Goal: Task Accomplishment & Management: Manage account settings

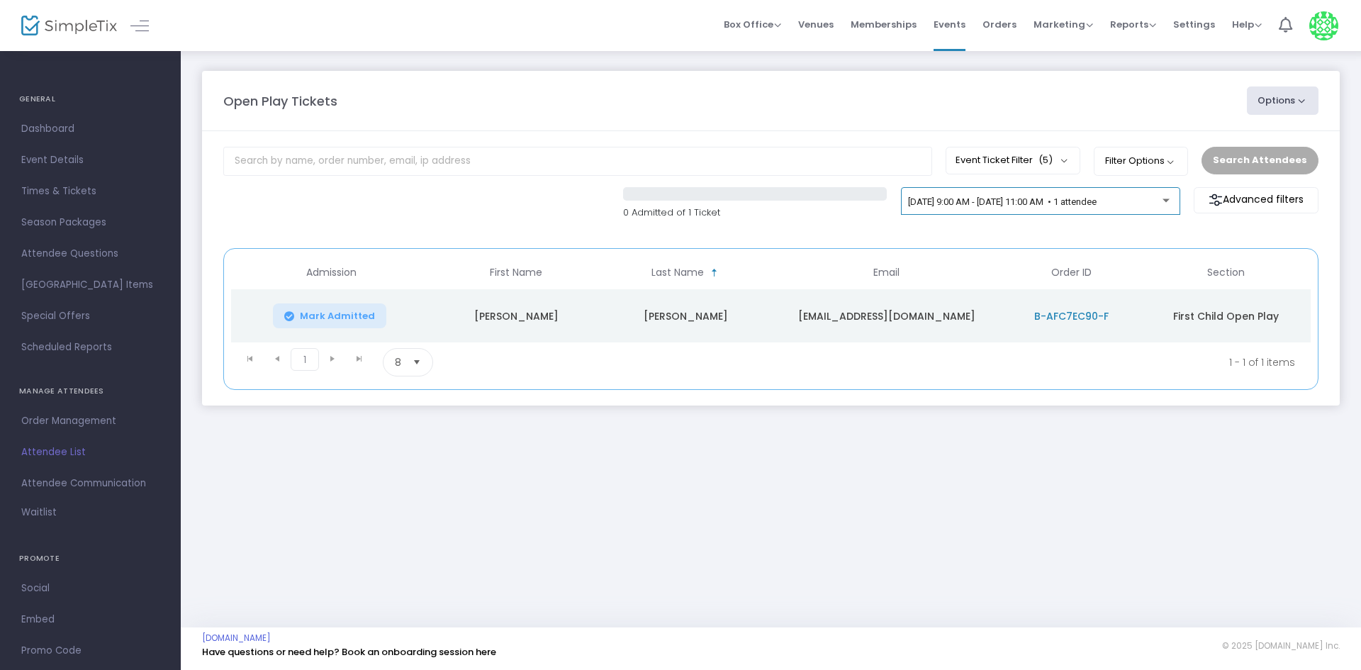
click at [910, 207] on div "[DATE] 9:00 AM - [DATE] 11:00 AM • 1 attendee" at bounding box center [1035, 202] width 255 height 11
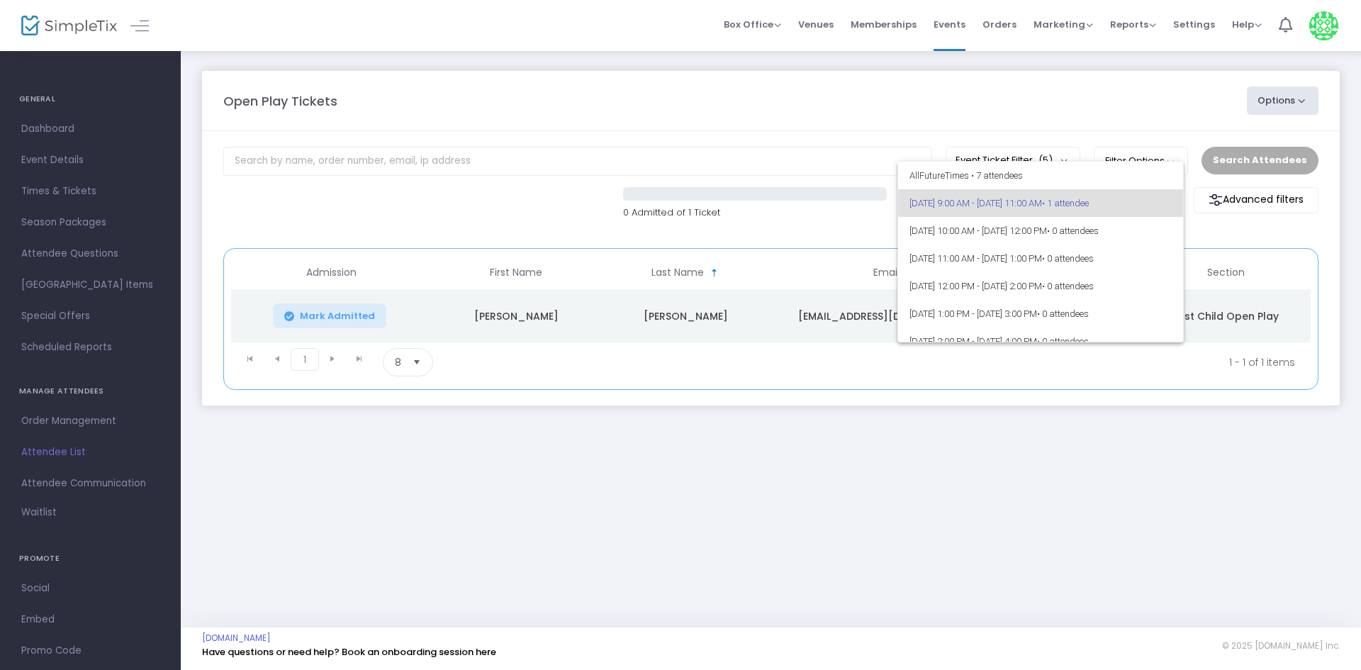
click at [881, 389] on div at bounding box center [680, 335] width 1361 height 670
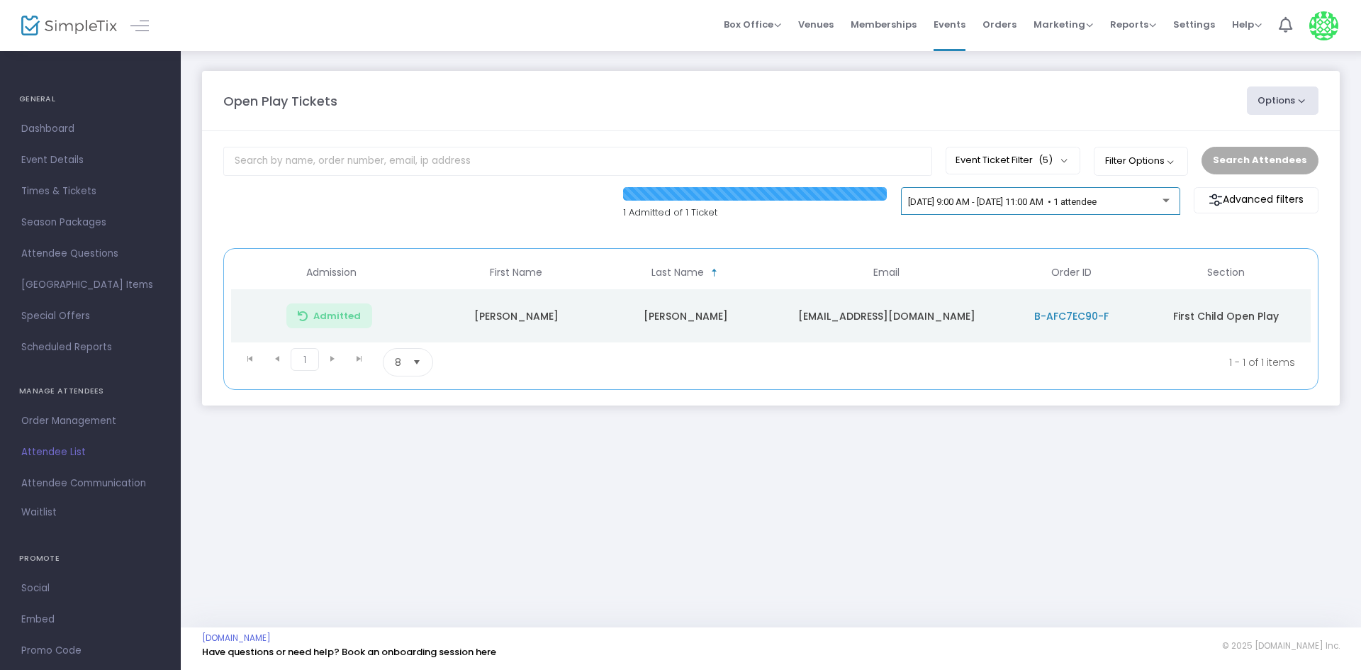
click at [1071, 201] on span "[DATE] 9:00 AM - [DATE] 11:00 AM • 1 attendee" at bounding box center [1002, 201] width 189 height 11
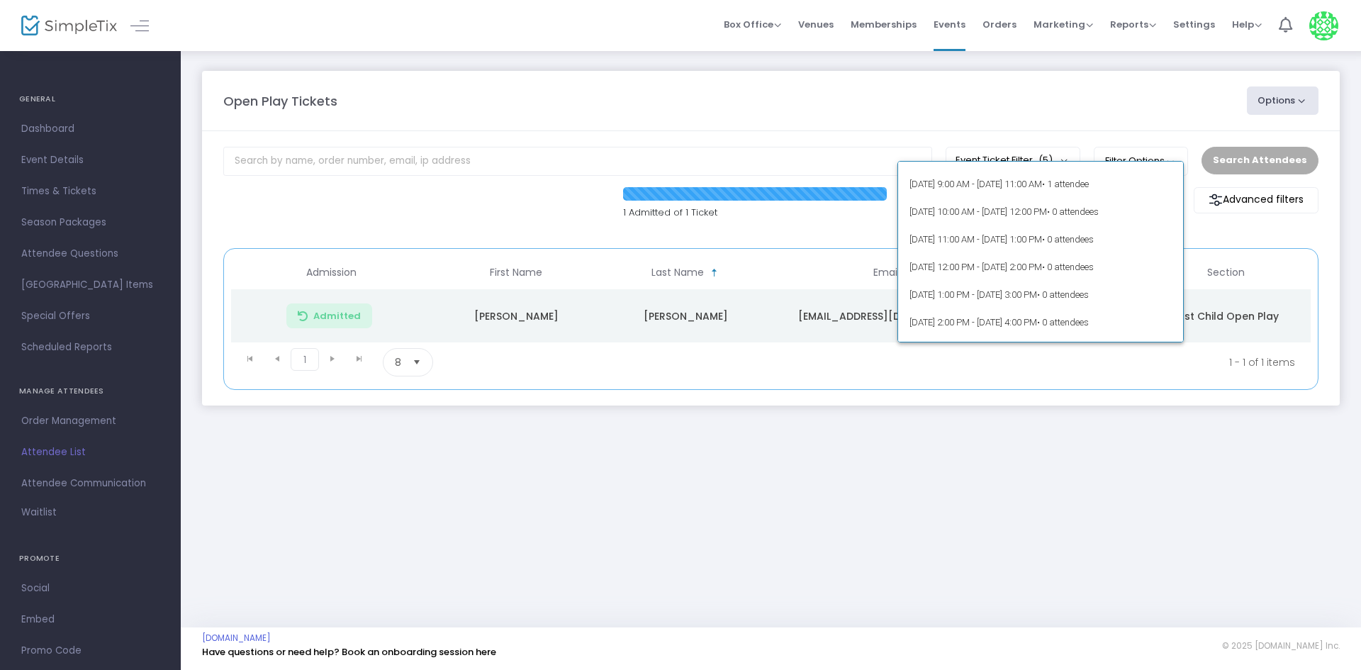
scroll to position [142, 0]
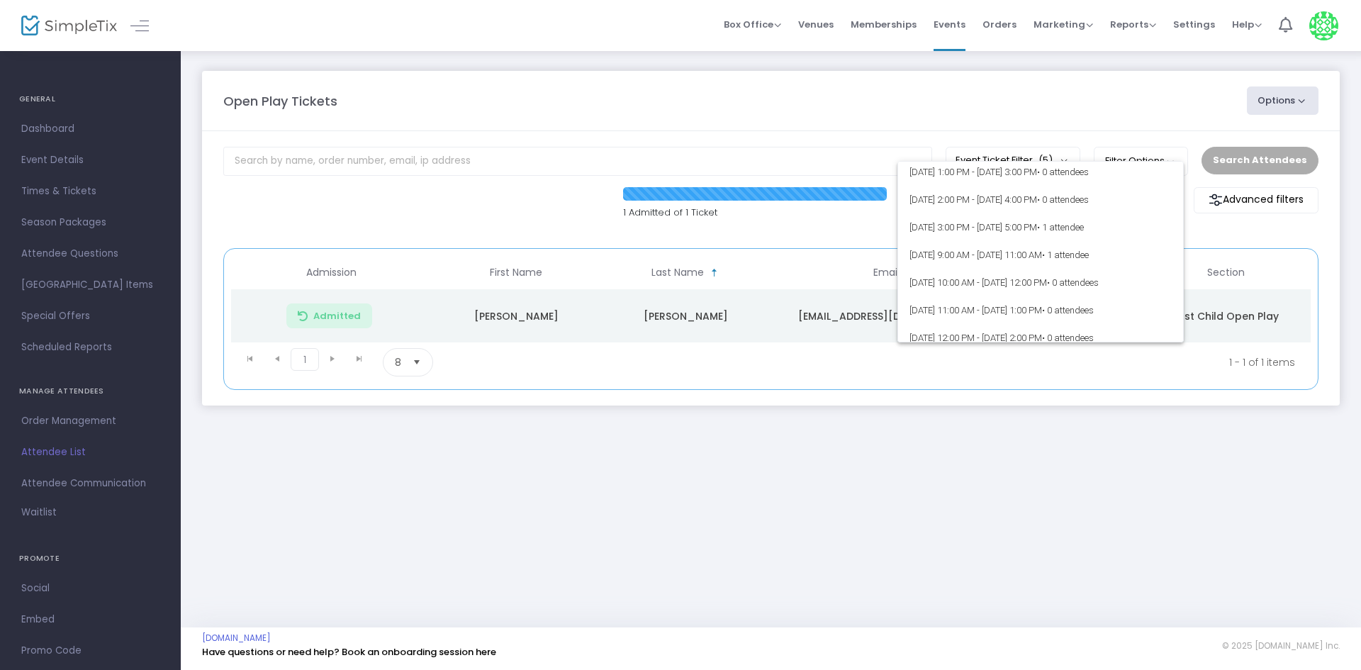
click at [901, 410] on div at bounding box center [680, 335] width 1361 height 670
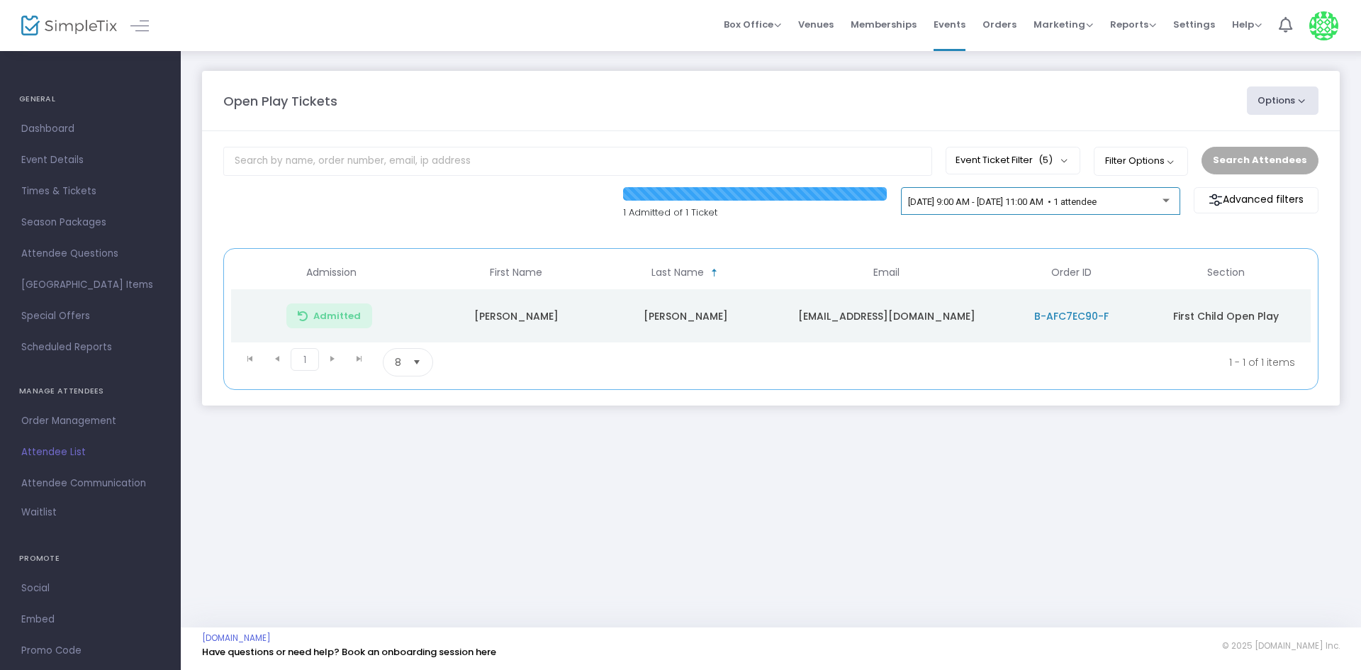
click at [991, 198] on span "[DATE] 9:00 AM - [DATE] 11:00 AM • 1 attendee" at bounding box center [1002, 201] width 189 height 11
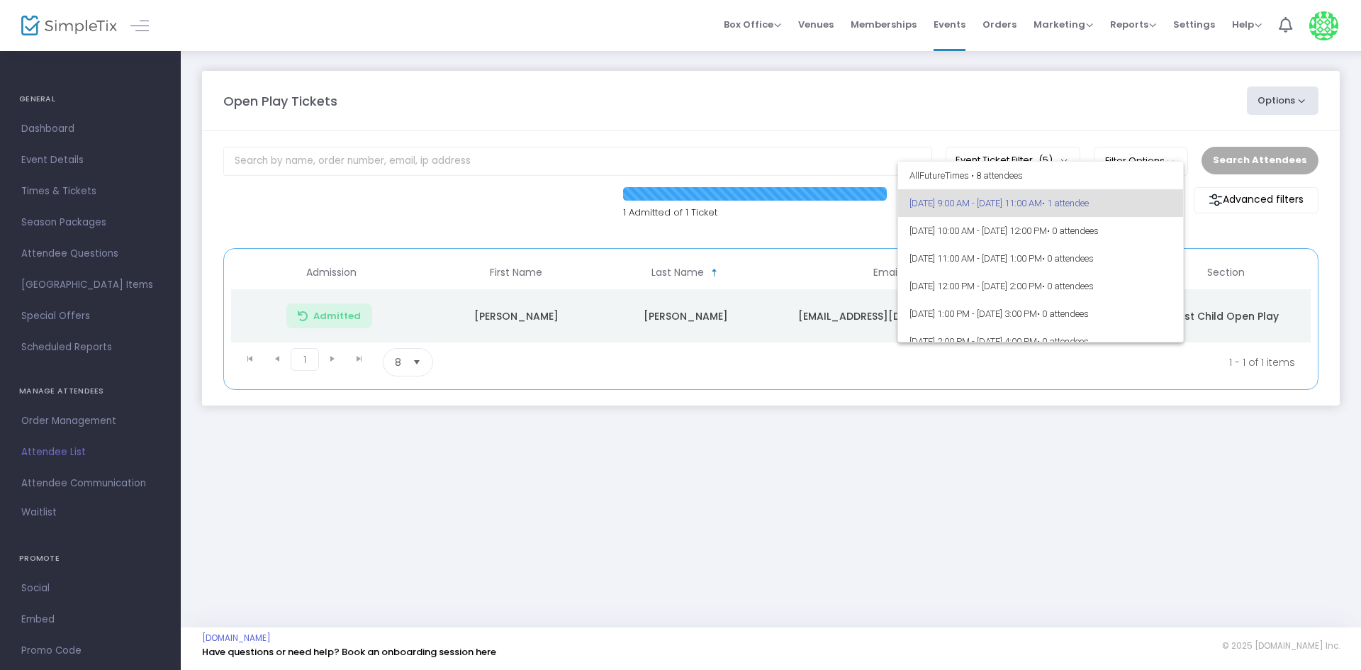
click at [803, 389] on div at bounding box center [680, 335] width 1361 height 670
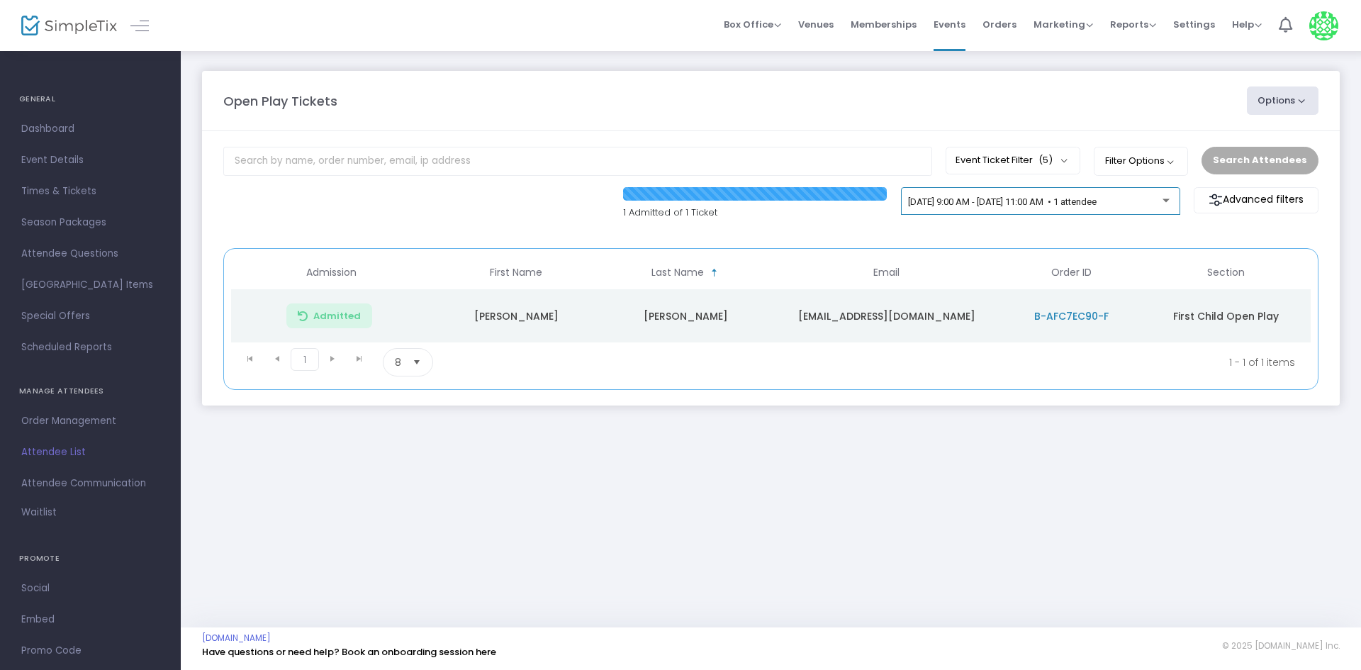
click at [1037, 189] on div "[DATE] 9:00 AM - [DATE] 11:00 AM • 1 attendee" at bounding box center [1040, 201] width 279 height 28
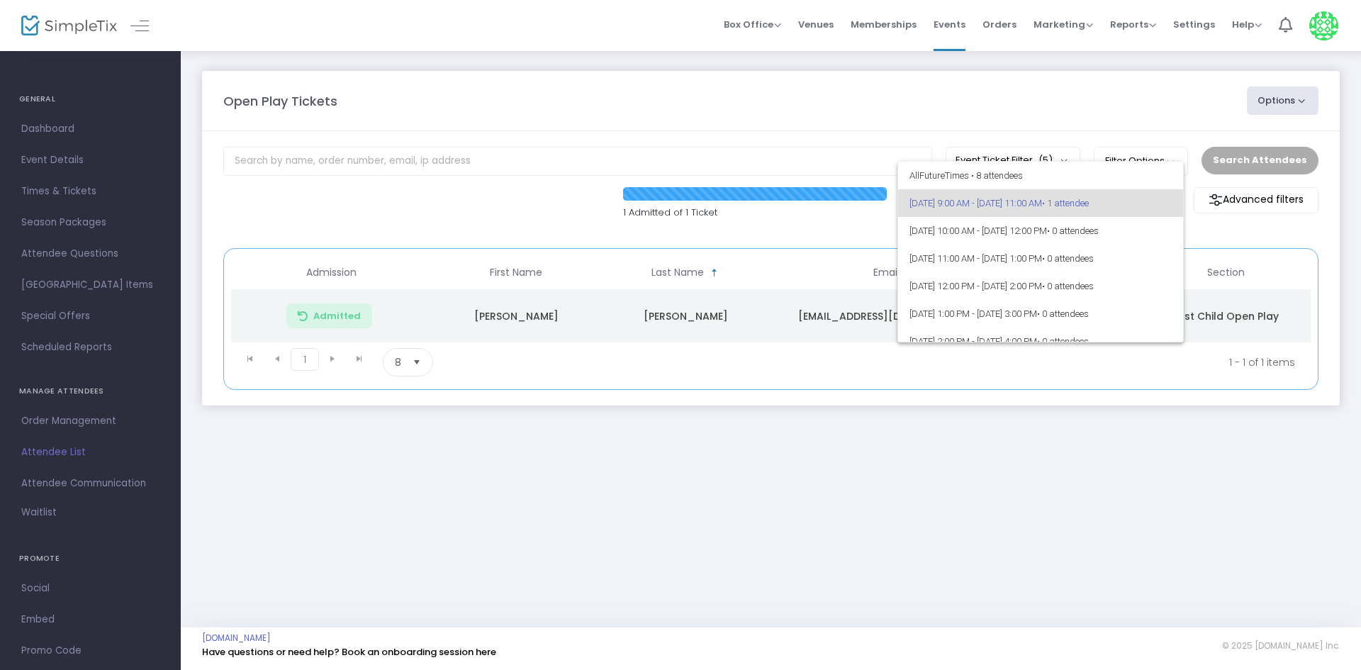
click at [885, 396] on div at bounding box center [680, 335] width 1361 height 670
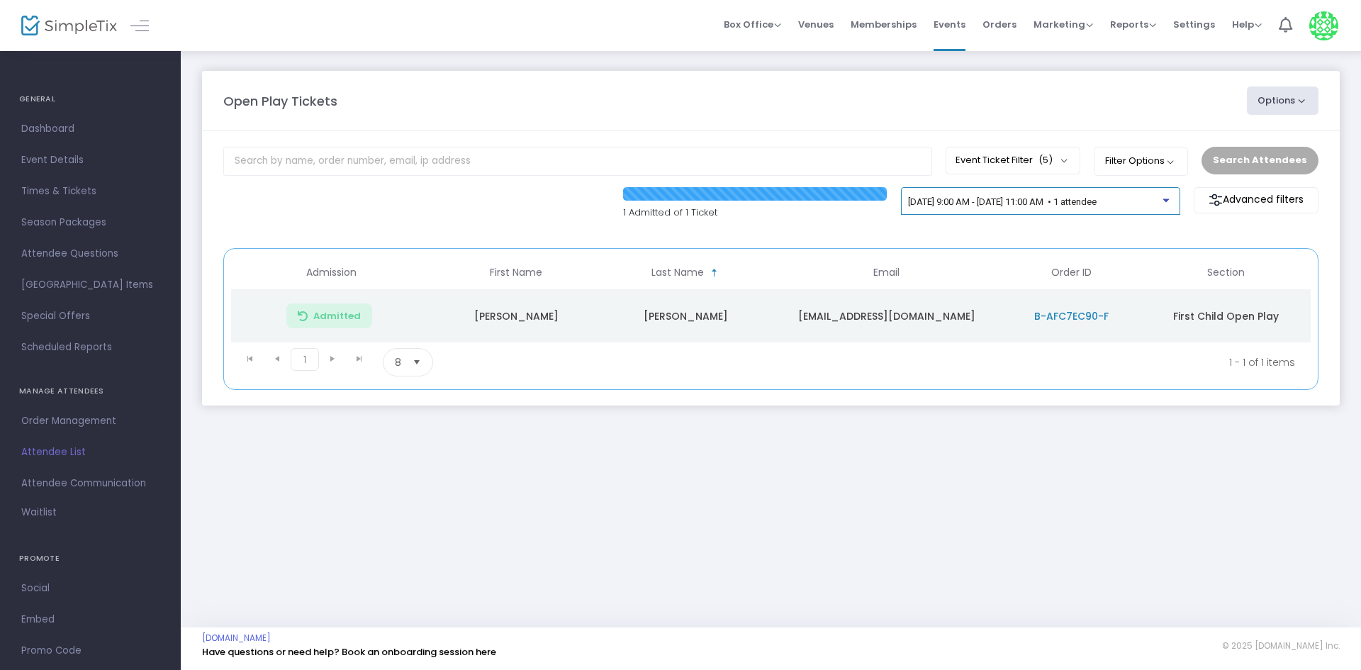
click at [986, 198] on span "[DATE] 9:00 AM - [DATE] 11:00 AM • 1 attendee" at bounding box center [1002, 201] width 189 height 11
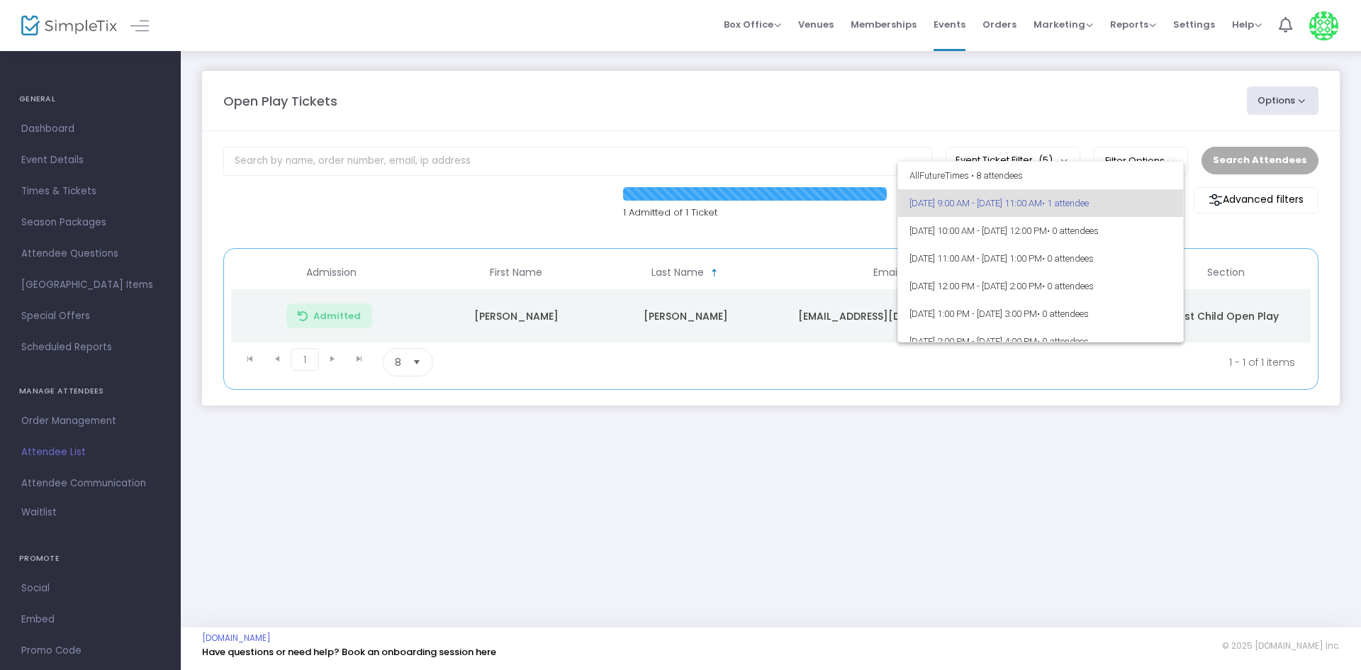
click at [793, 429] on div at bounding box center [680, 335] width 1361 height 670
